Goal: Find specific page/section: Find specific page/section

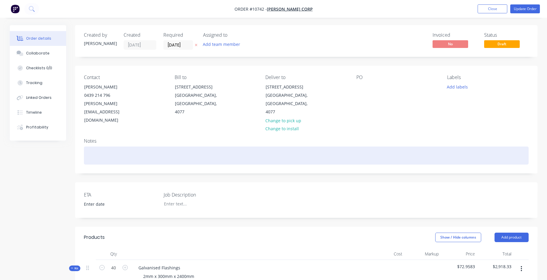
scroll to position [119, 0]
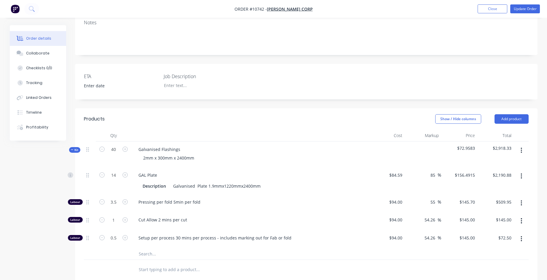
click at [15, 12] on img "button" at bounding box center [15, 8] width 9 height 9
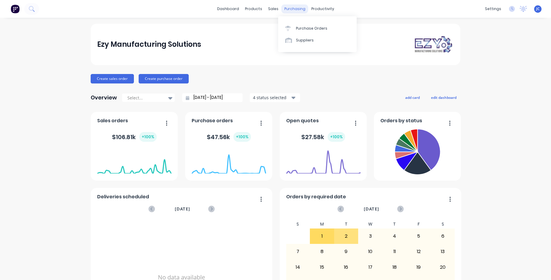
click at [290, 12] on div "purchasing" at bounding box center [295, 8] width 27 height 9
click at [311, 30] on div "Purchase Orders" at bounding box center [311, 28] width 31 height 5
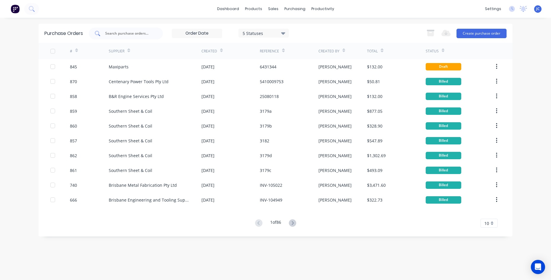
click at [130, 32] on input "text" at bounding box center [129, 34] width 49 height 6
type input "maxiparts"
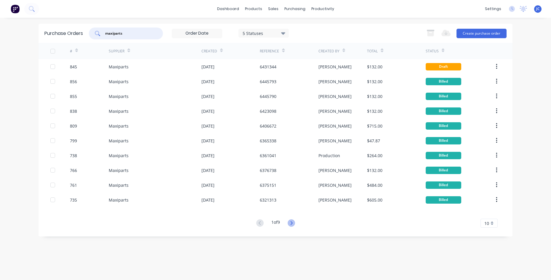
click at [290, 222] on icon at bounding box center [291, 223] width 7 height 7
